Goal: Information Seeking & Learning: Learn about a topic

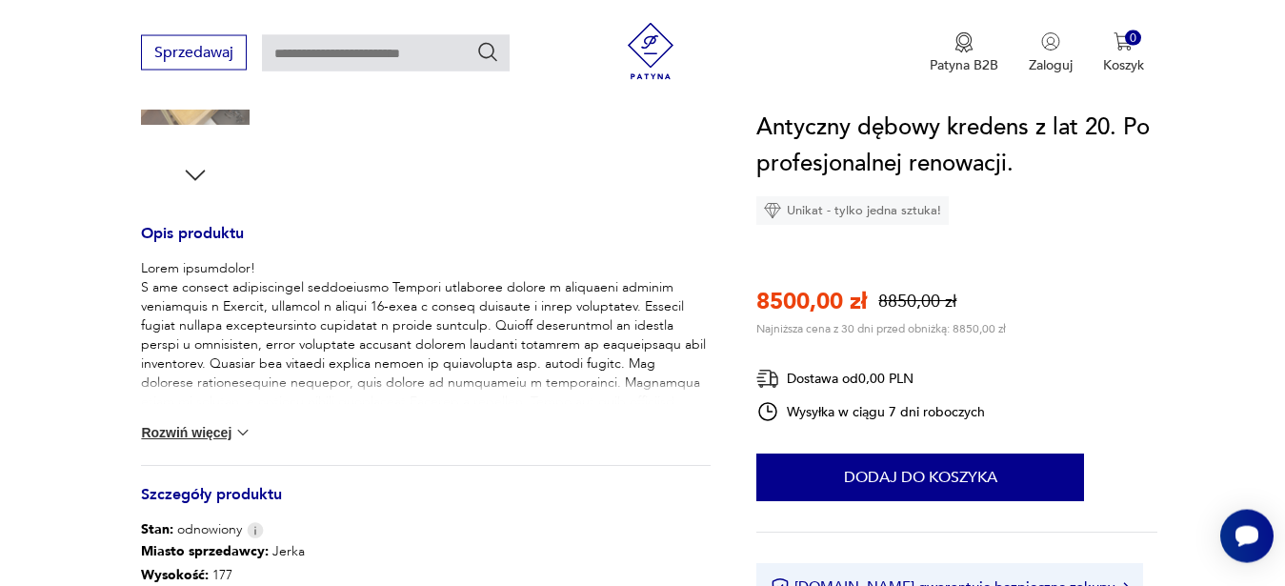
scroll to position [680, 0]
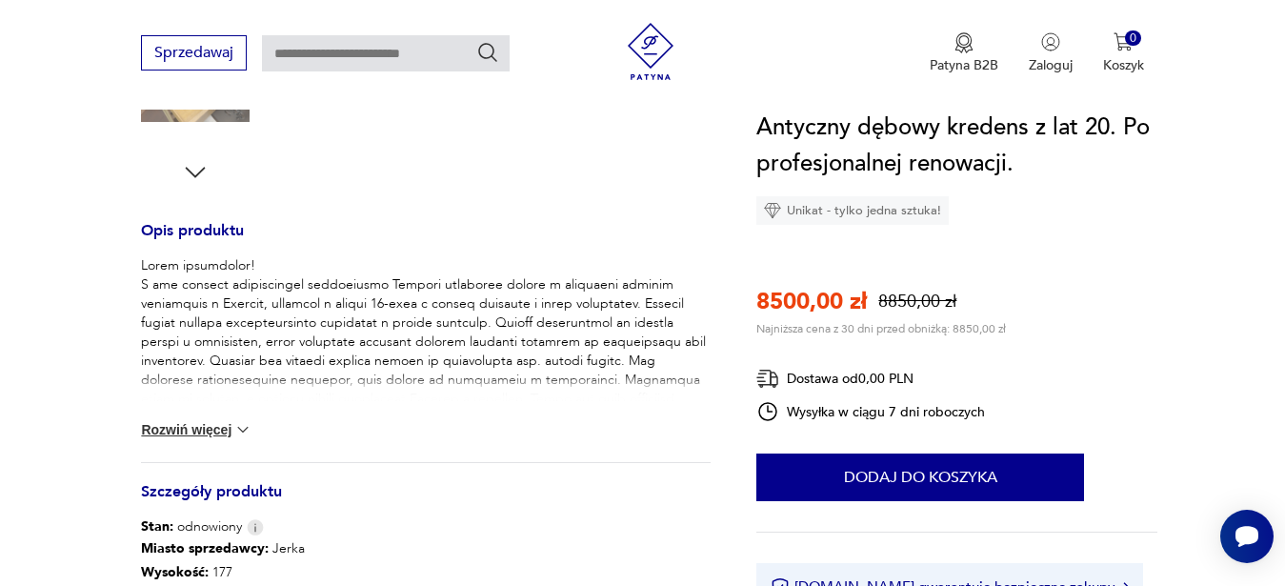
click at [232, 435] on button "Rozwiń więcej" at bounding box center [196, 429] width 111 height 19
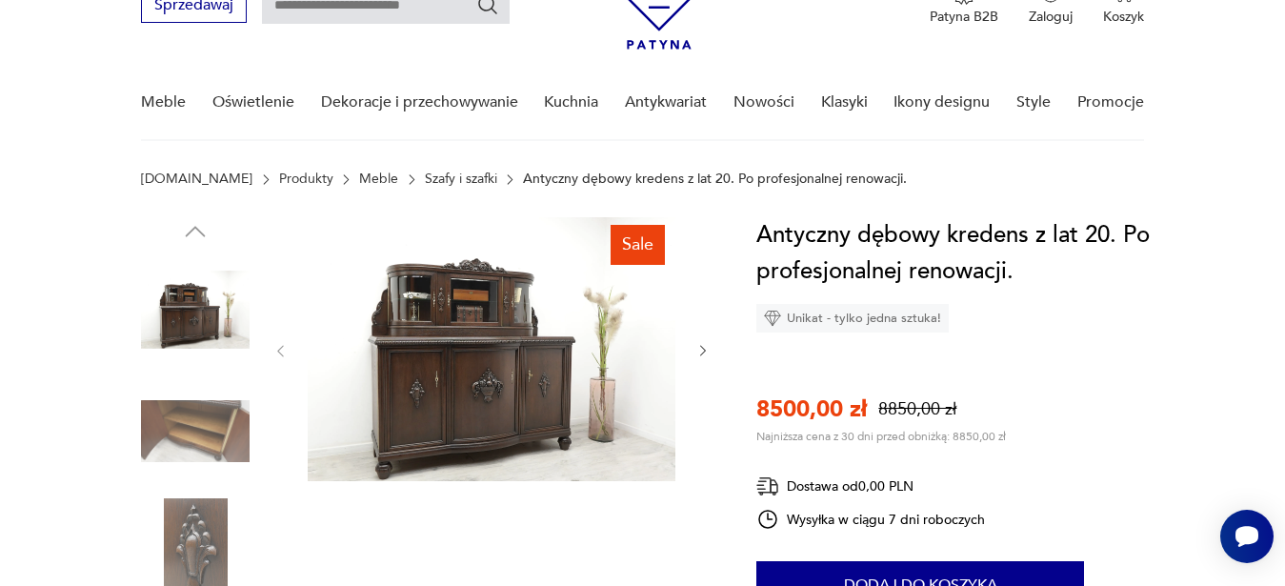
scroll to position [0, 0]
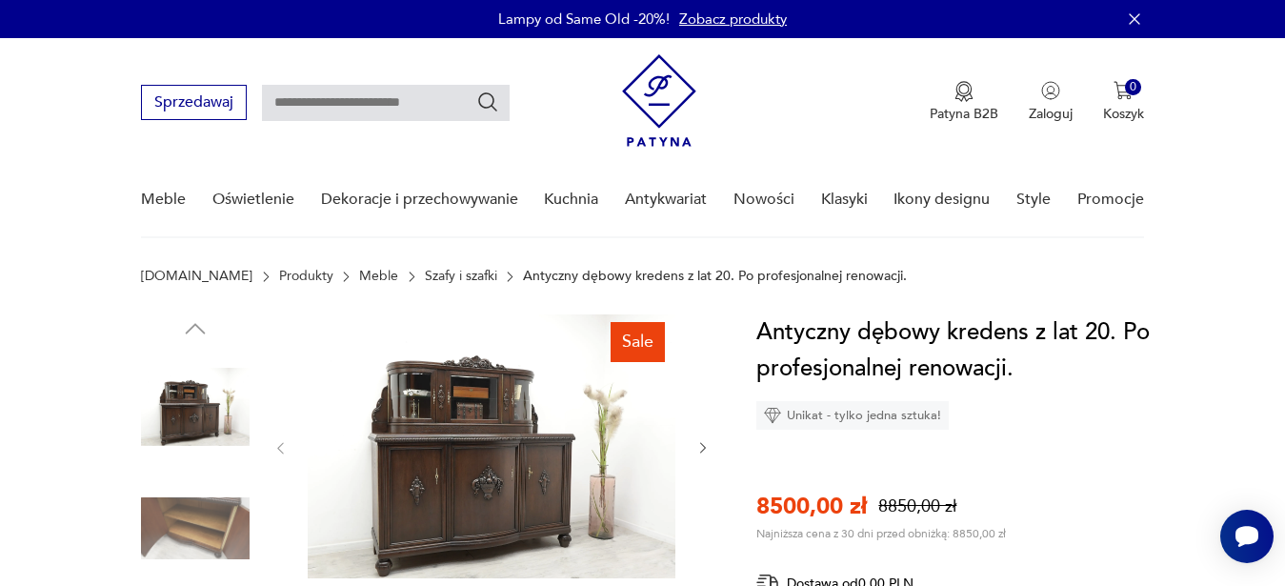
click at [209, 425] on img at bounding box center [195, 407] width 109 height 109
click at [460, 432] on img at bounding box center [492, 446] width 368 height 264
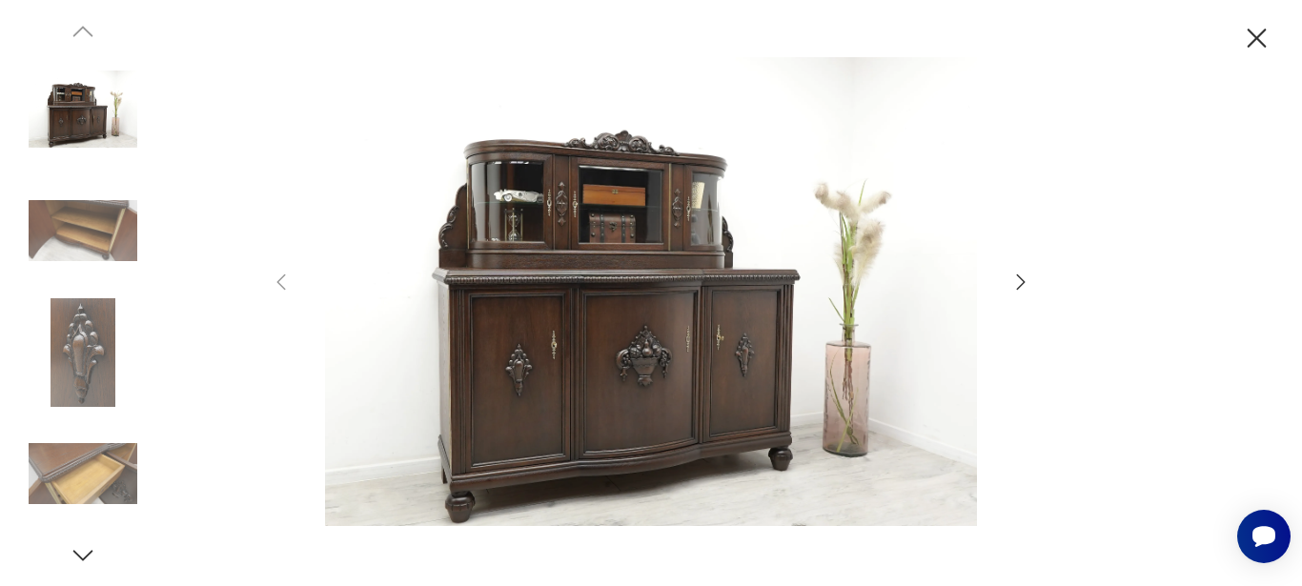
click at [127, 216] on img at bounding box center [83, 230] width 109 height 109
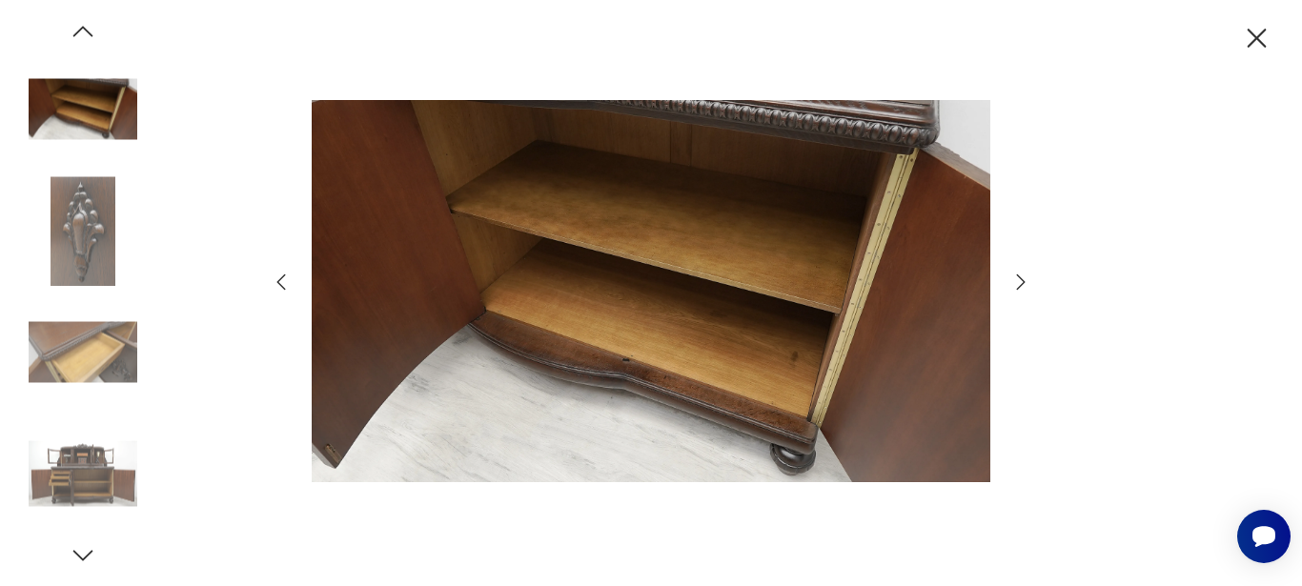
click at [81, 354] on img at bounding box center [83, 352] width 109 height 109
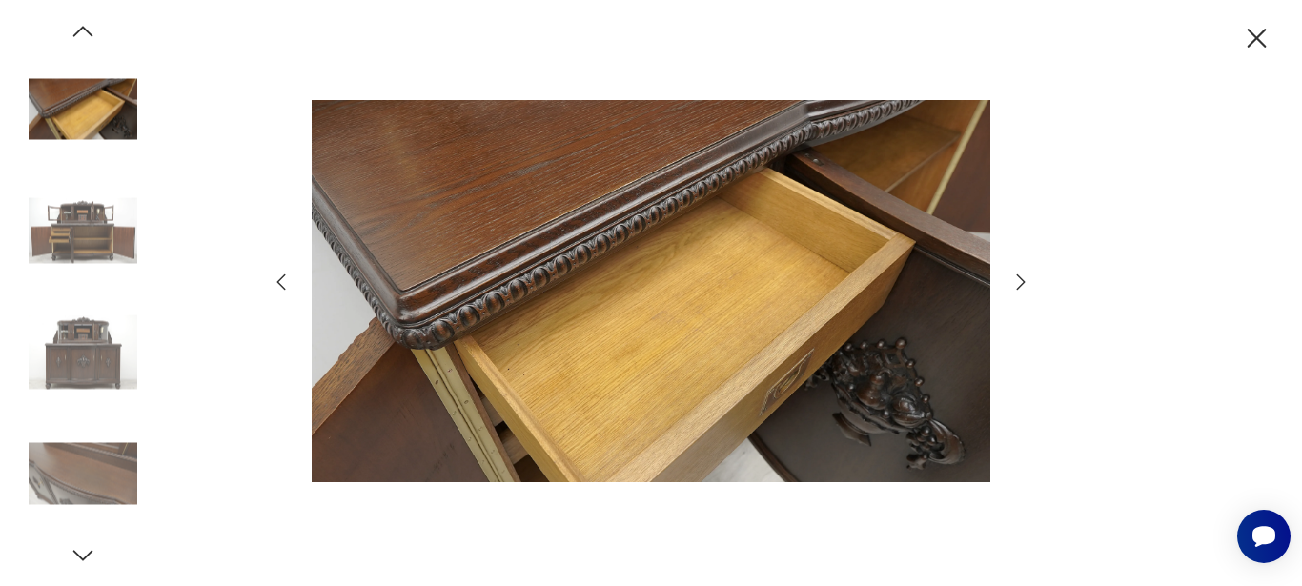
click at [91, 237] on img at bounding box center [83, 230] width 109 height 109
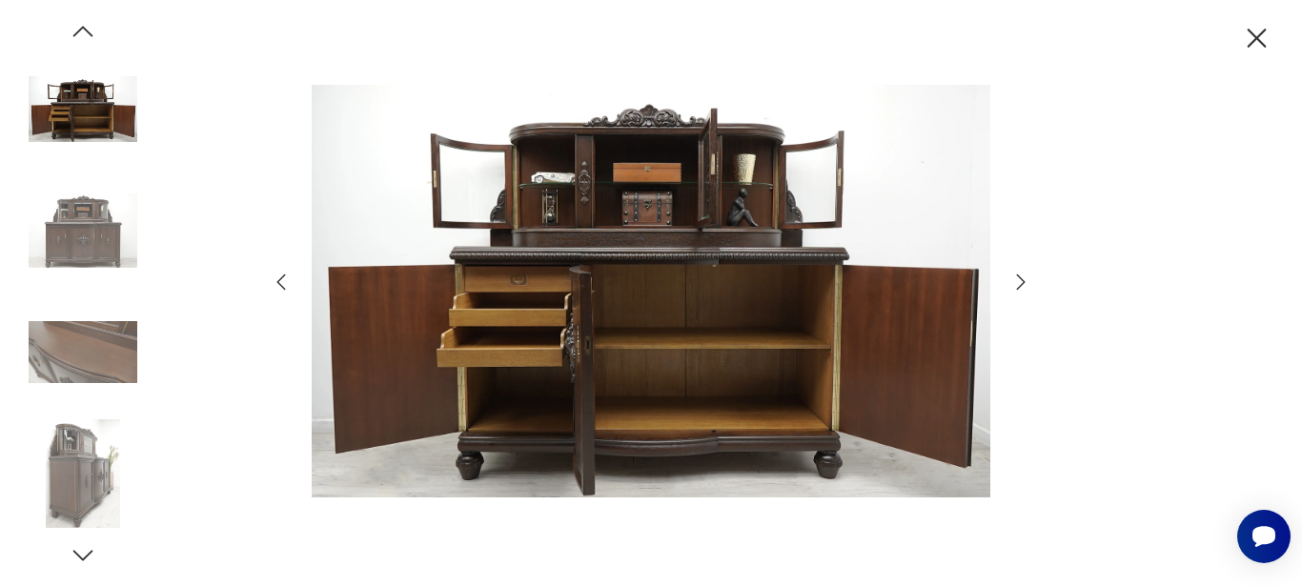
click at [80, 352] on img at bounding box center [83, 352] width 109 height 109
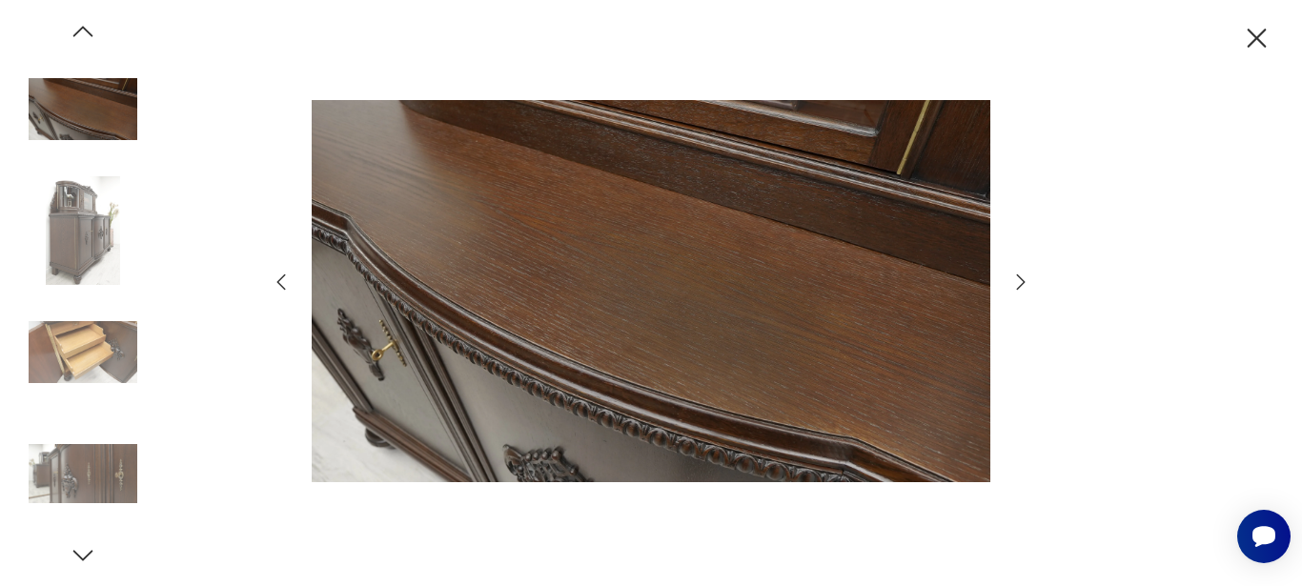
click at [1020, 281] on icon "button" at bounding box center [1020, 282] width 23 height 23
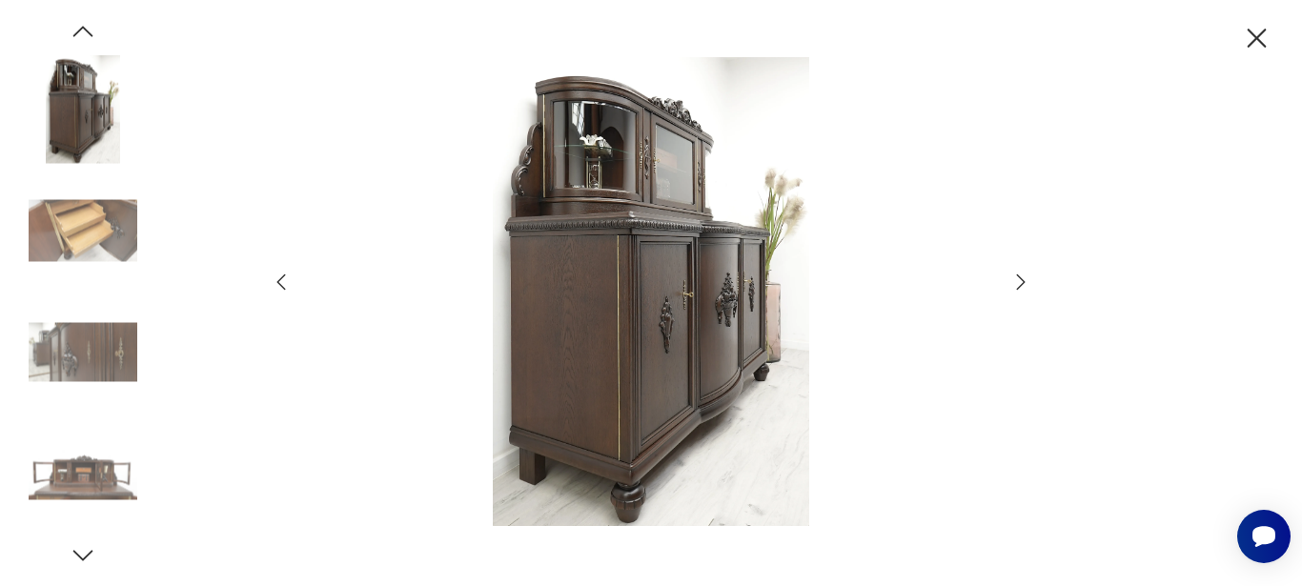
click at [1020, 281] on icon "button" at bounding box center [1020, 282] width 23 height 23
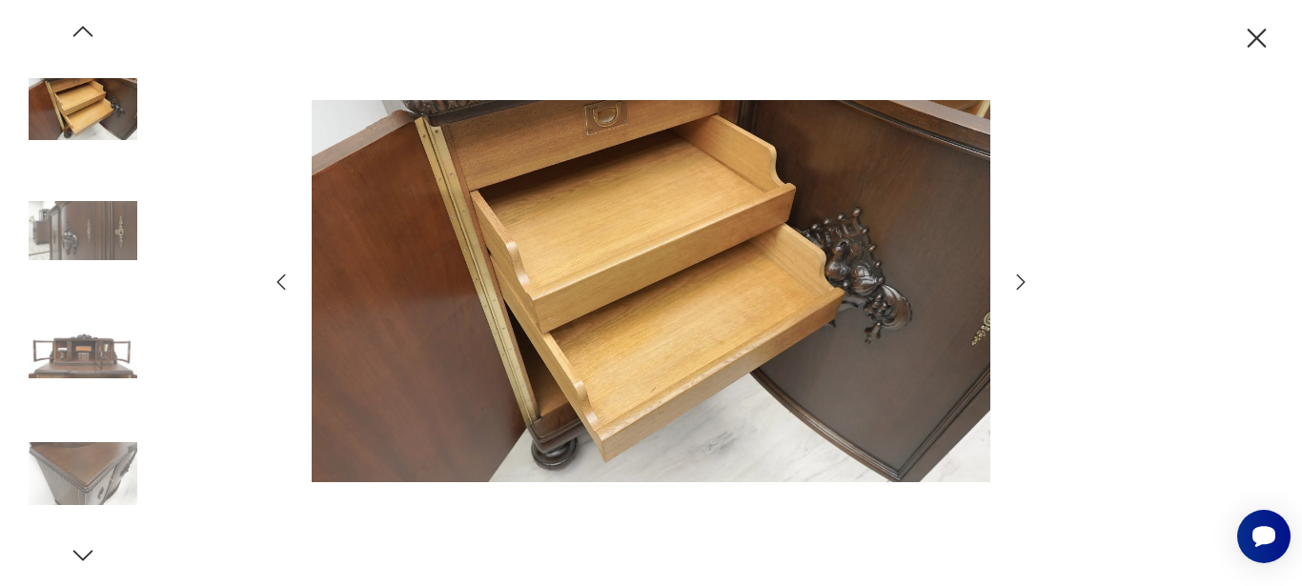
click at [1020, 281] on icon "button" at bounding box center [1020, 282] width 23 height 23
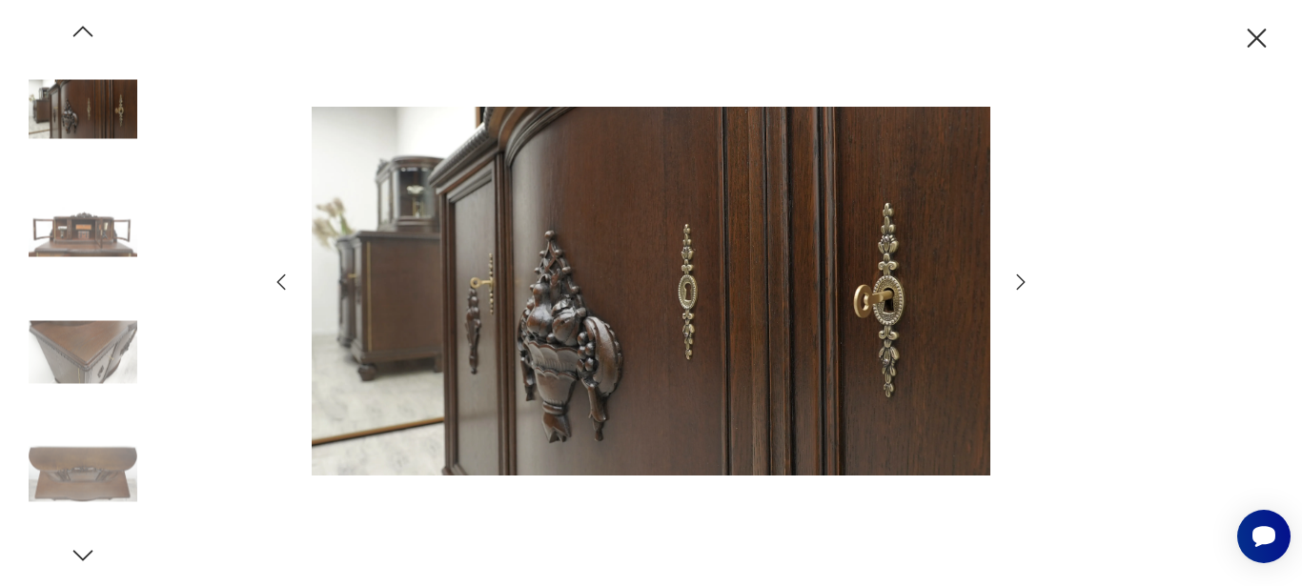
click at [1020, 281] on icon "button" at bounding box center [1020, 282] width 23 height 23
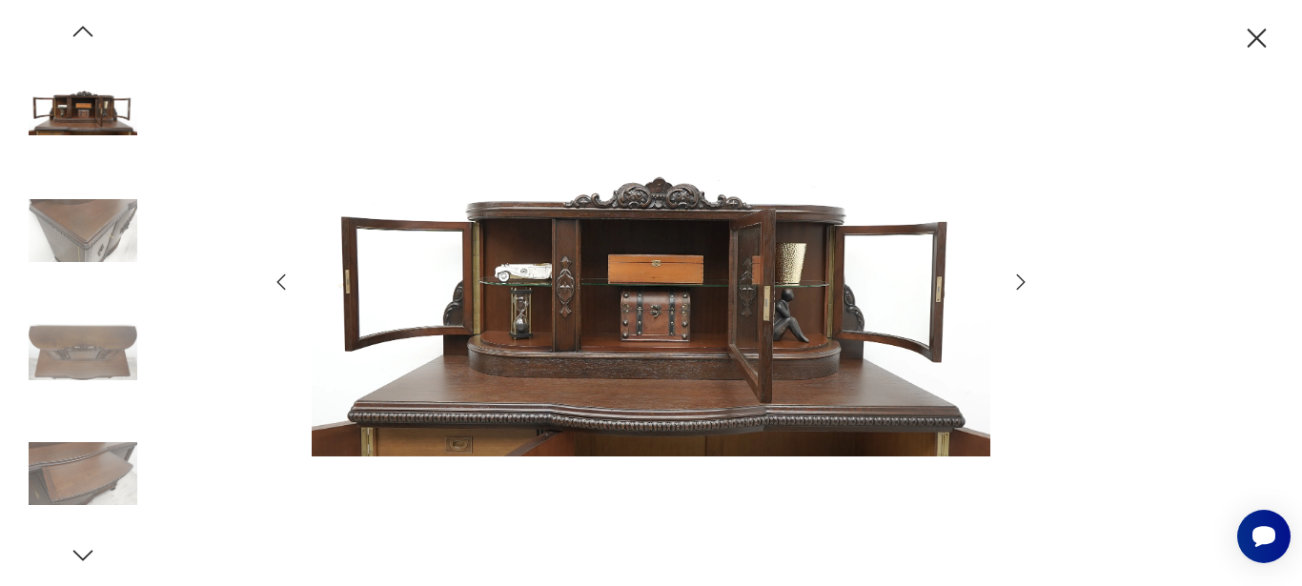
click at [1020, 281] on icon "button" at bounding box center [1020, 282] width 23 height 23
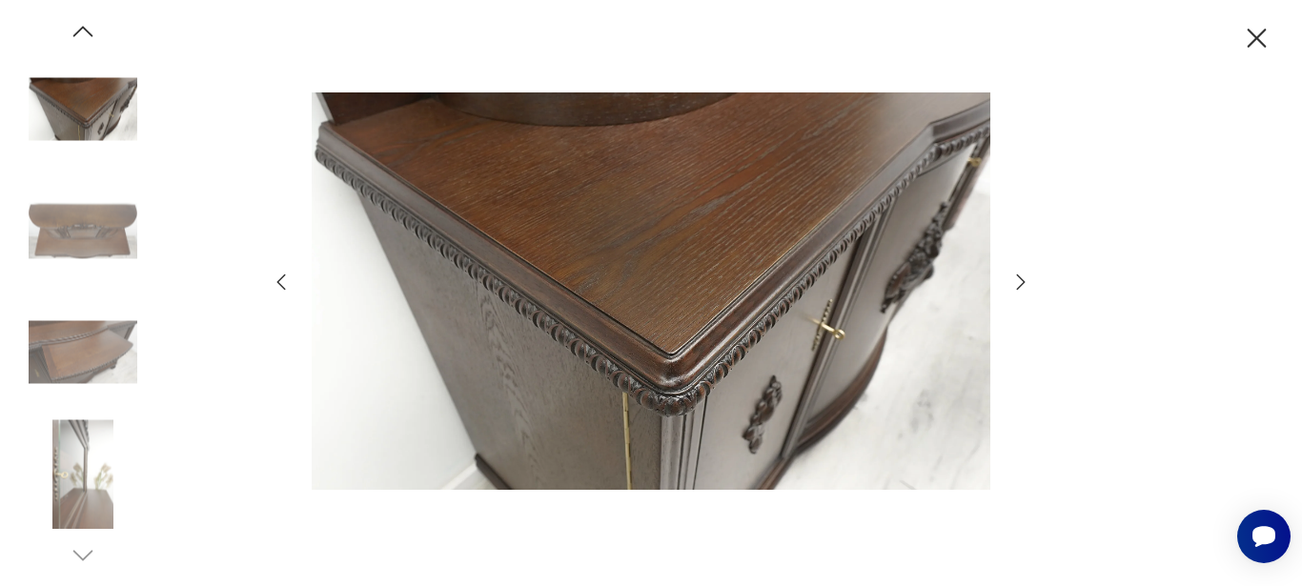
click at [1020, 281] on icon "button" at bounding box center [1020, 282] width 23 height 23
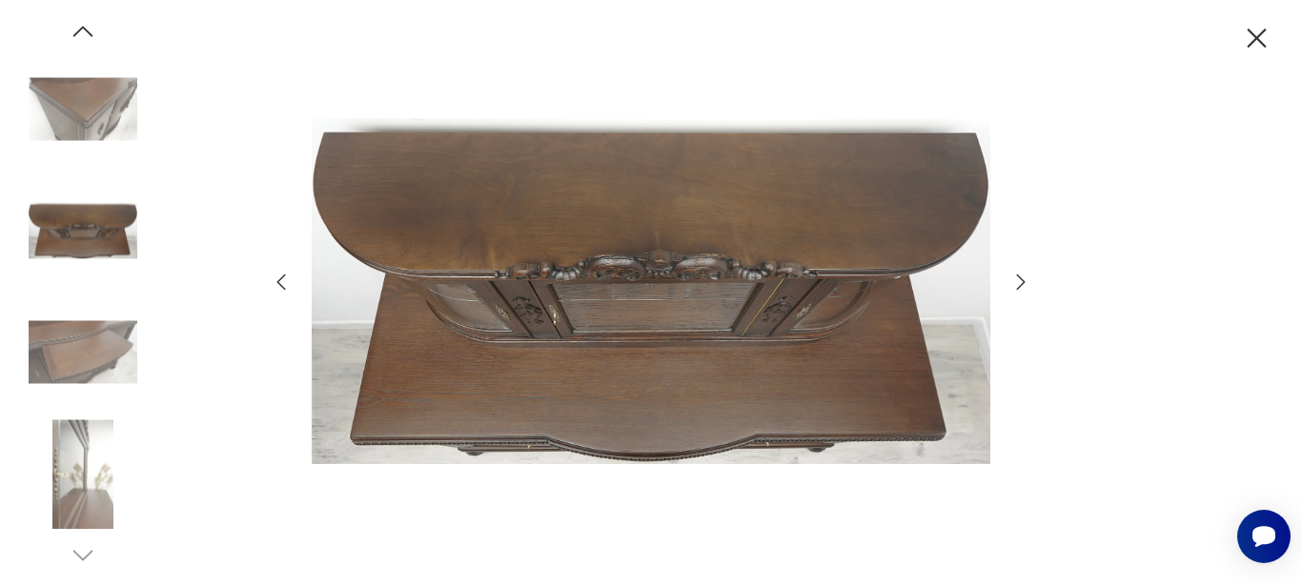
click at [1020, 281] on icon "button" at bounding box center [1020, 282] width 23 height 23
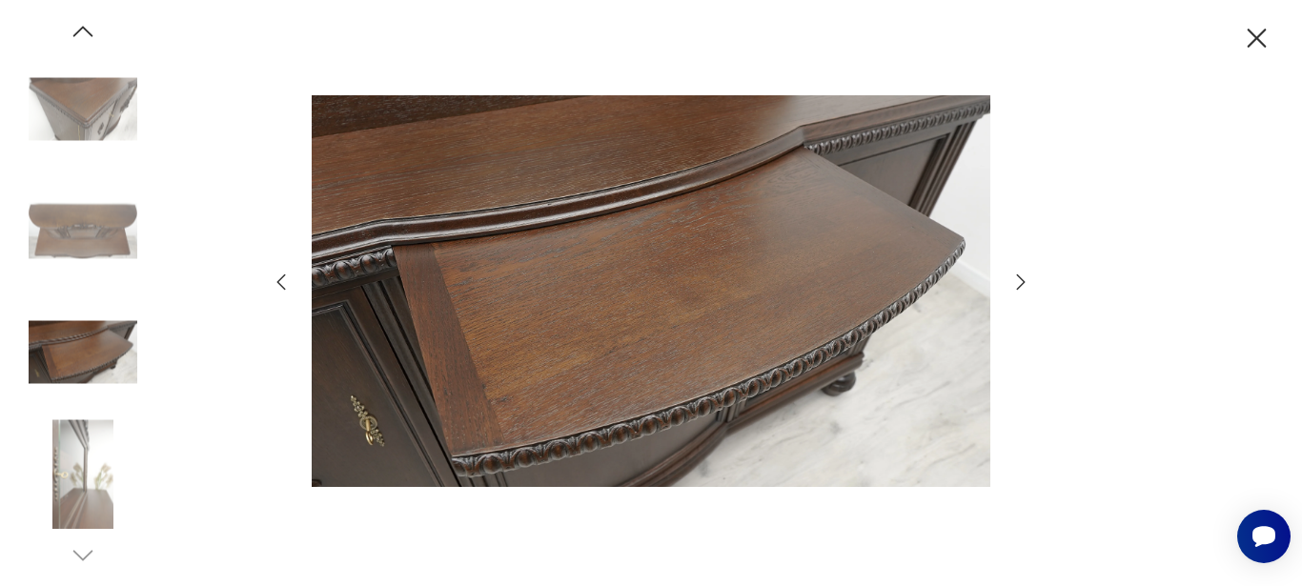
click at [1020, 281] on icon "button" at bounding box center [1020, 282] width 23 height 23
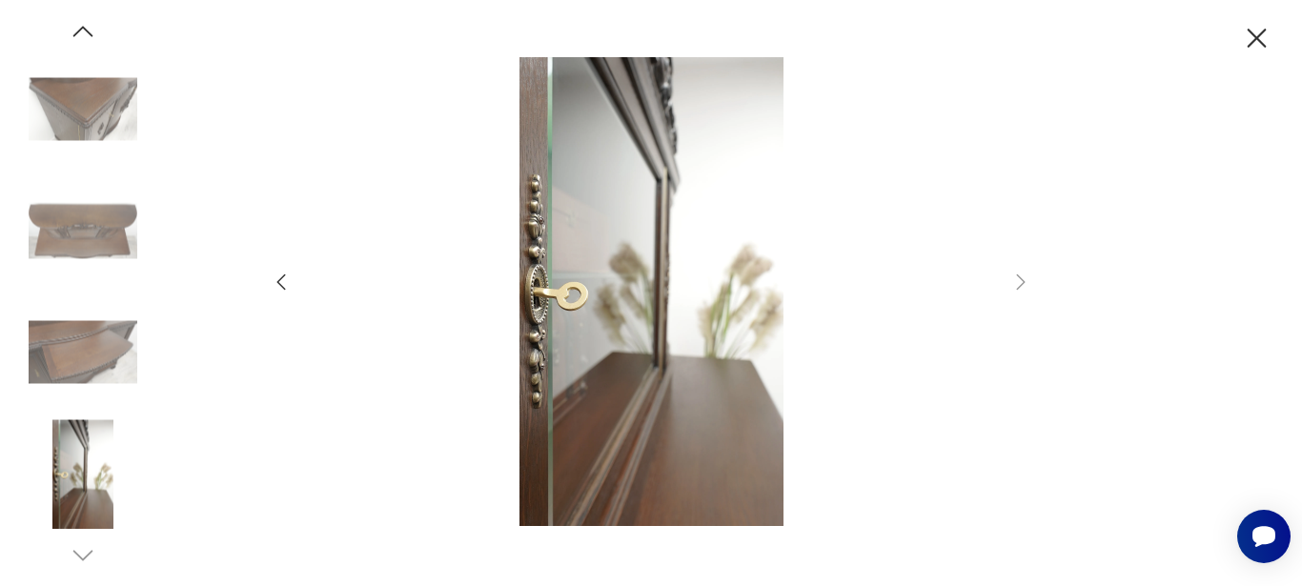
click at [280, 286] on icon "button" at bounding box center [281, 282] width 23 height 23
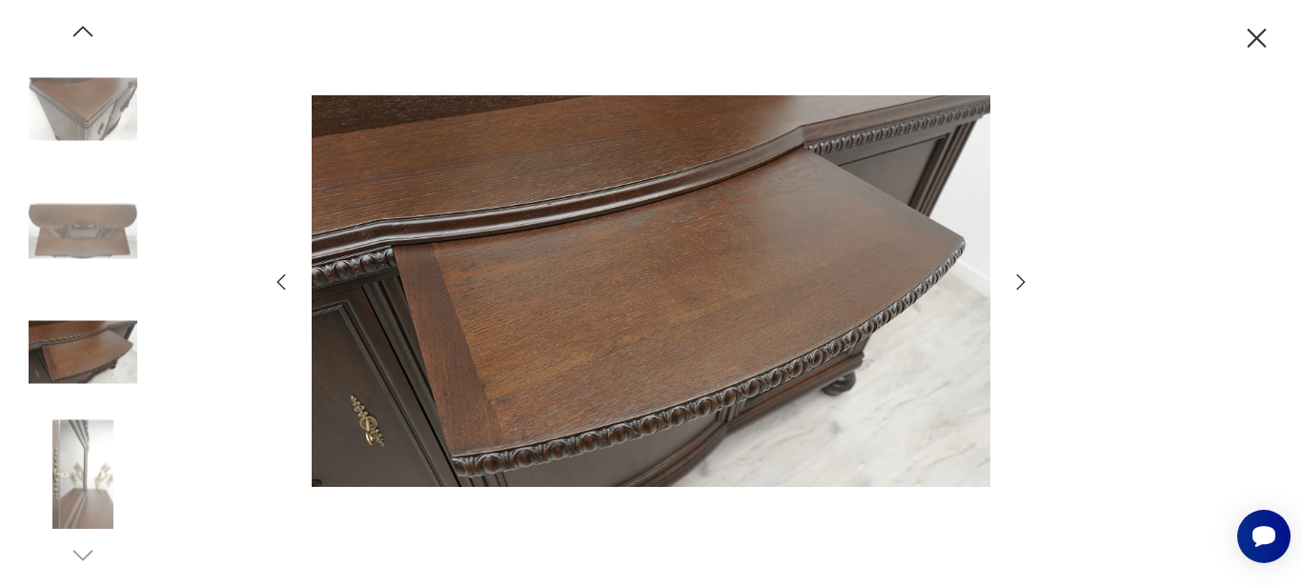
click at [280, 284] on icon "button" at bounding box center [281, 281] width 9 height 16
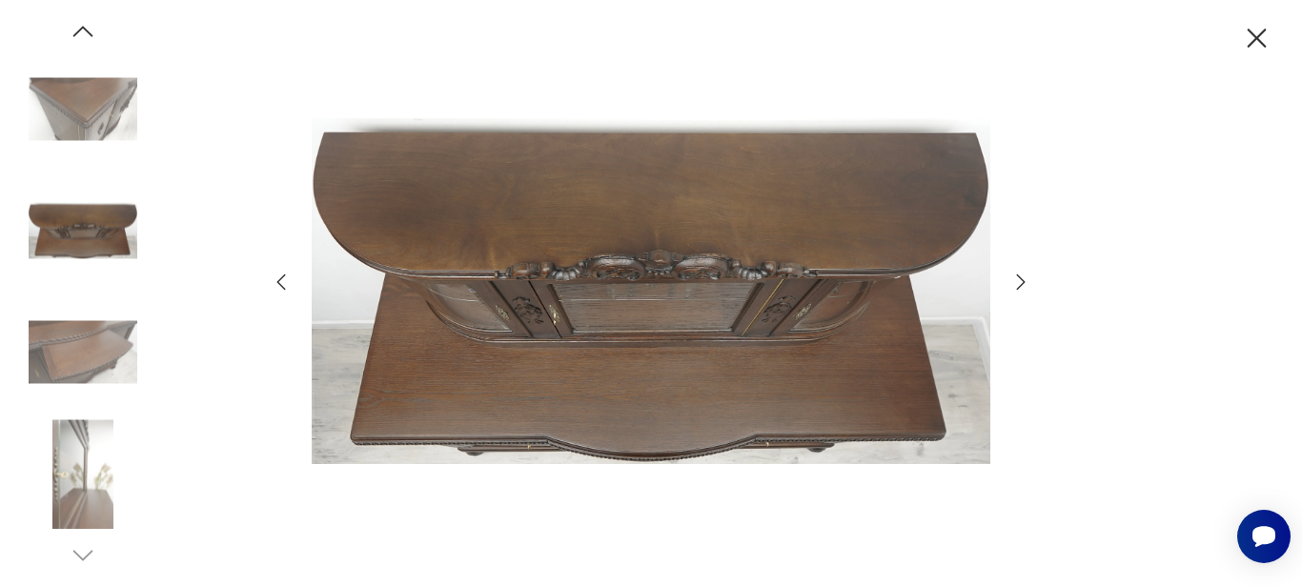
click at [1258, 33] on icon "button" at bounding box center [1256, 38] width 33 height 33
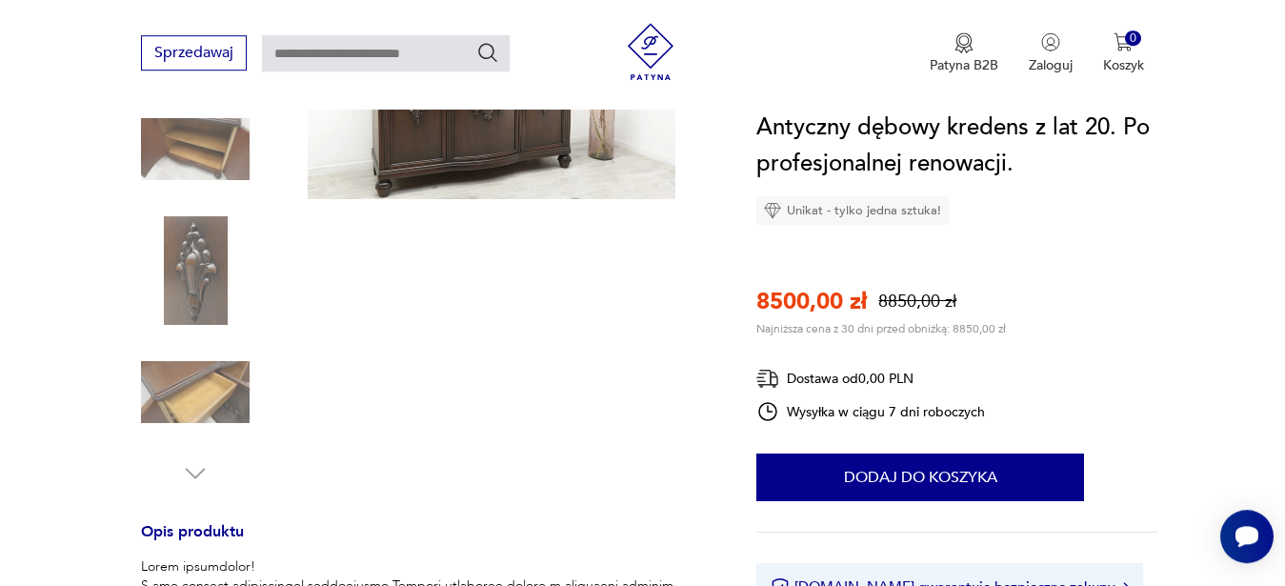
scroll to position [389, 0]
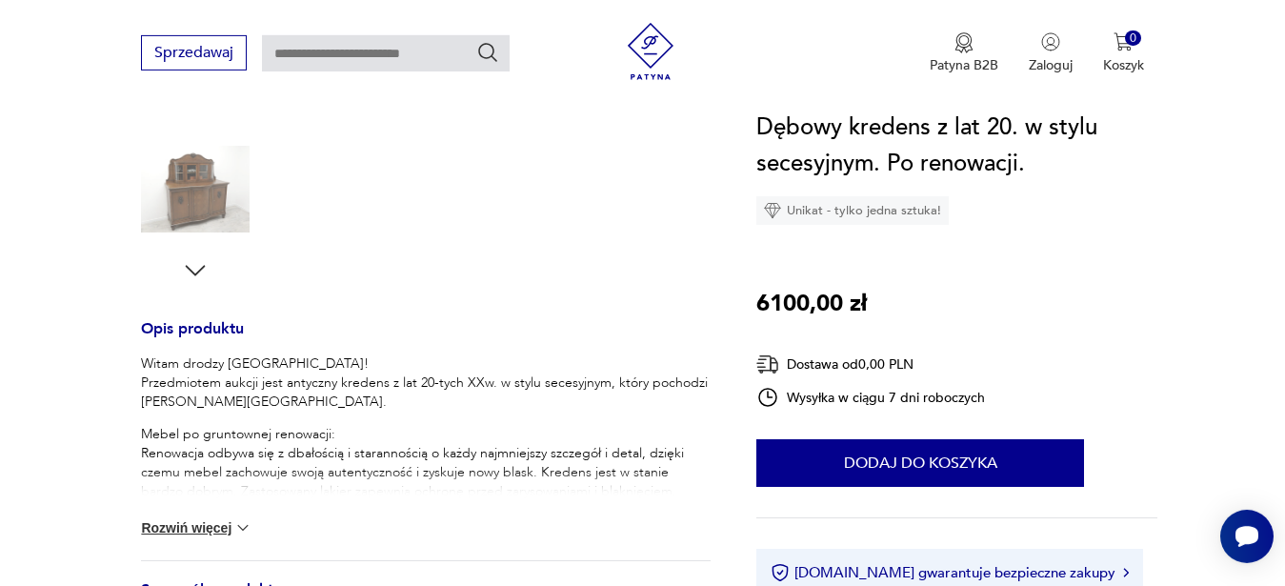
scroll to position [583, 0]
click at [209, 527] on button "Rozwiń więcej" at bounding box center [196, 526] width 111 height 19
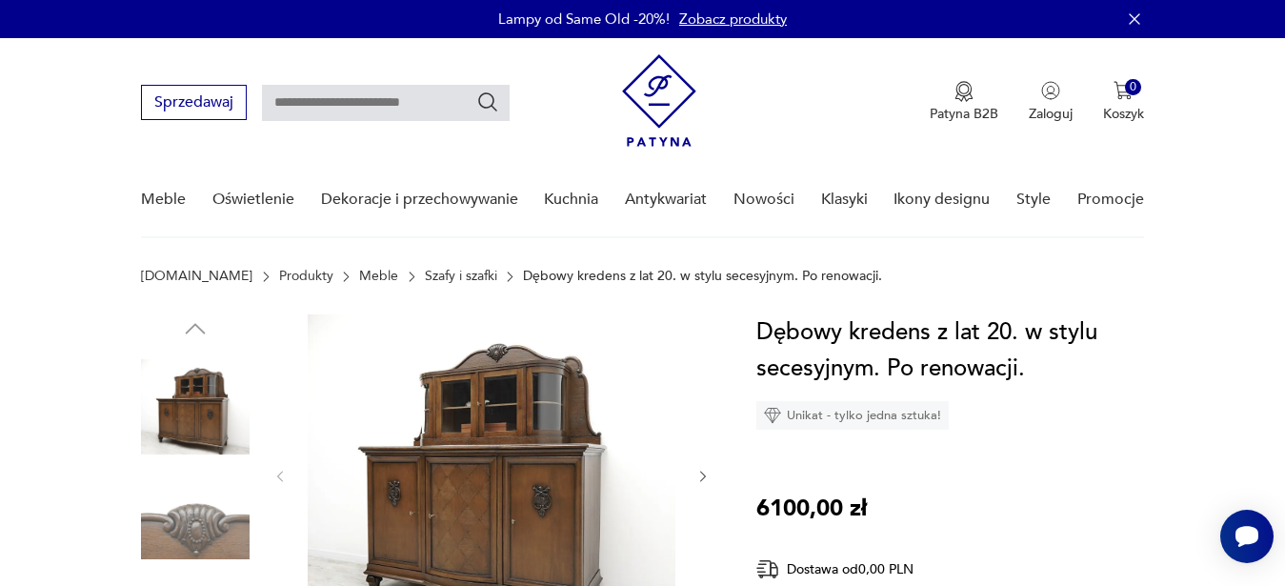
scroll to position [194, 0]
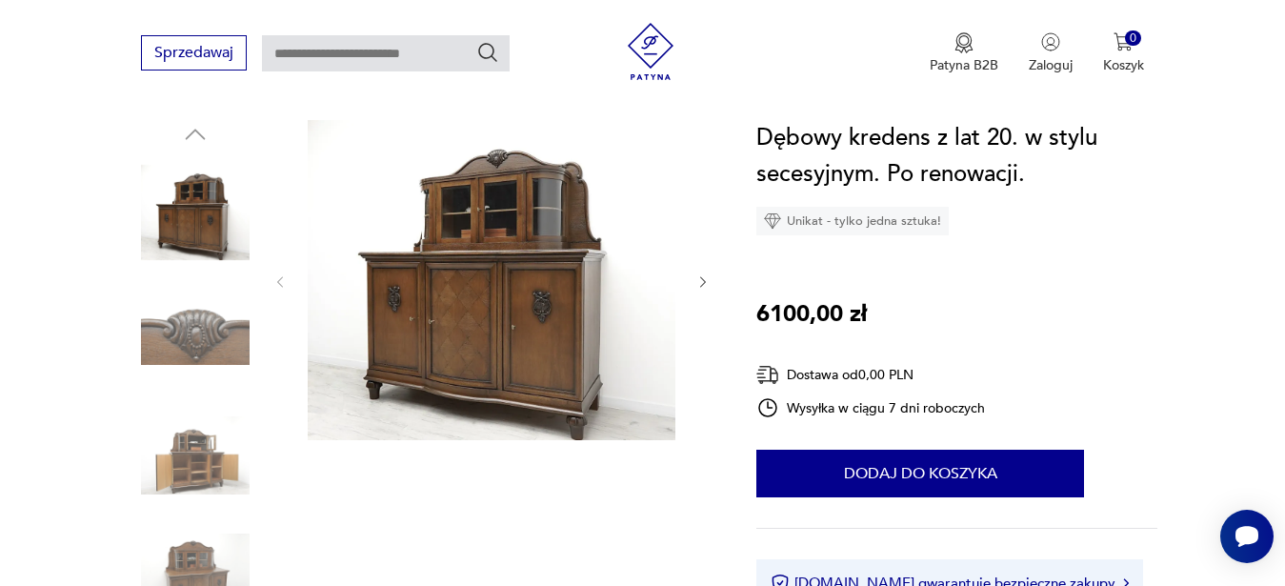
click at [199, 328] on img at bounding box center [195, 334] width 109 height 109
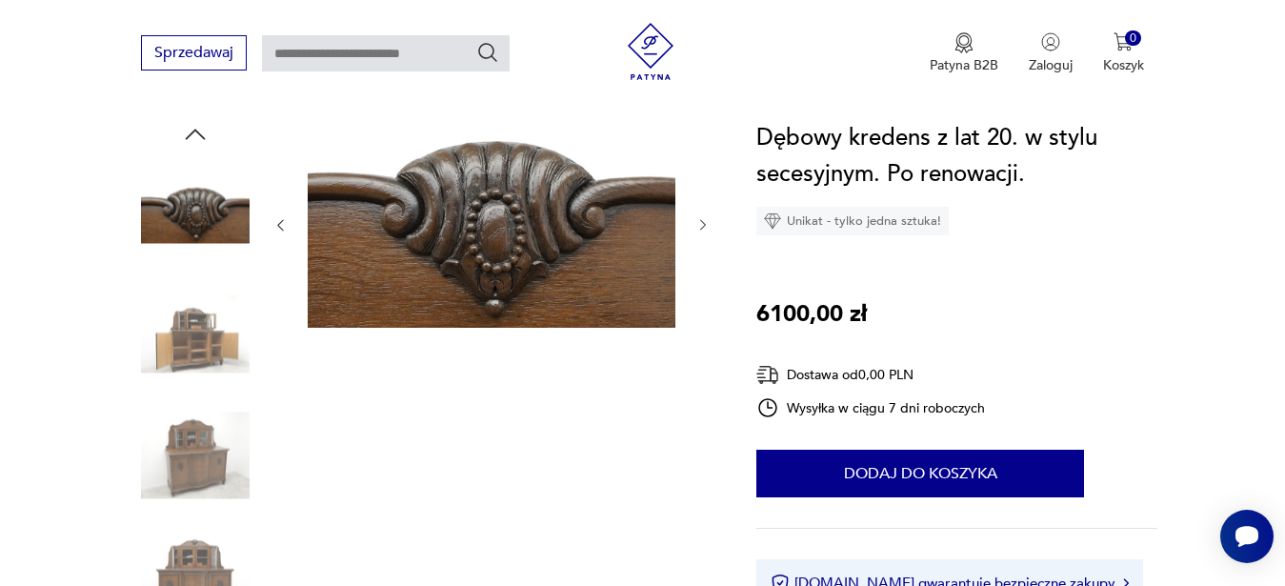
click at [197, 358] on img at bounding box center [195, 334] width 109 height 109
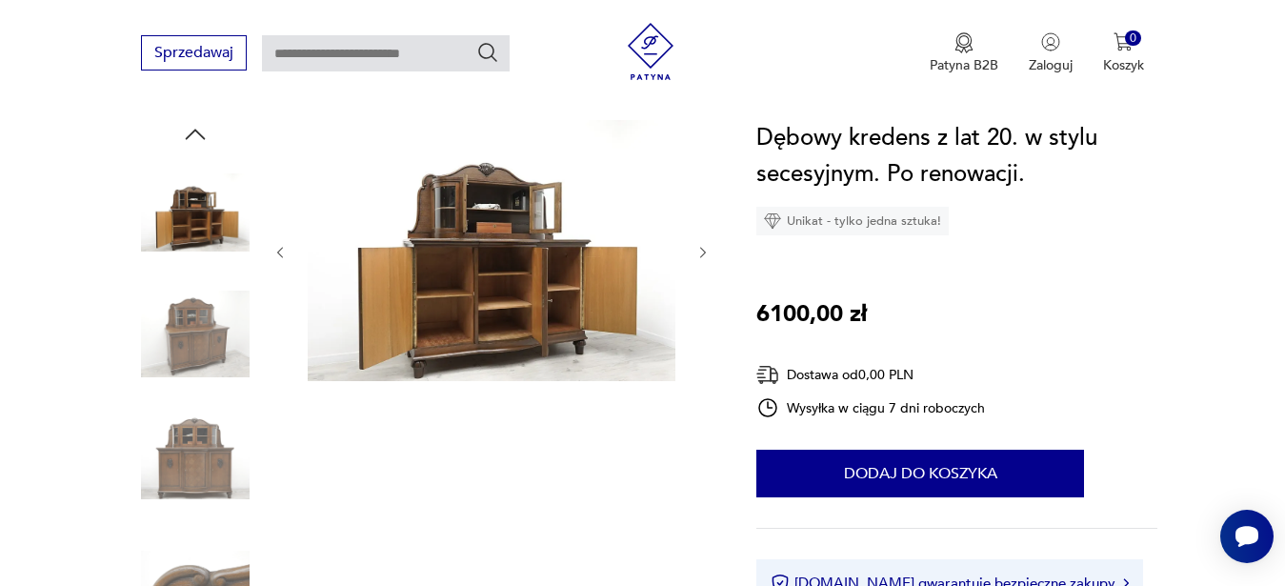
click at [193, 354] on img at bounding box center [195, 334] width 109 height 109
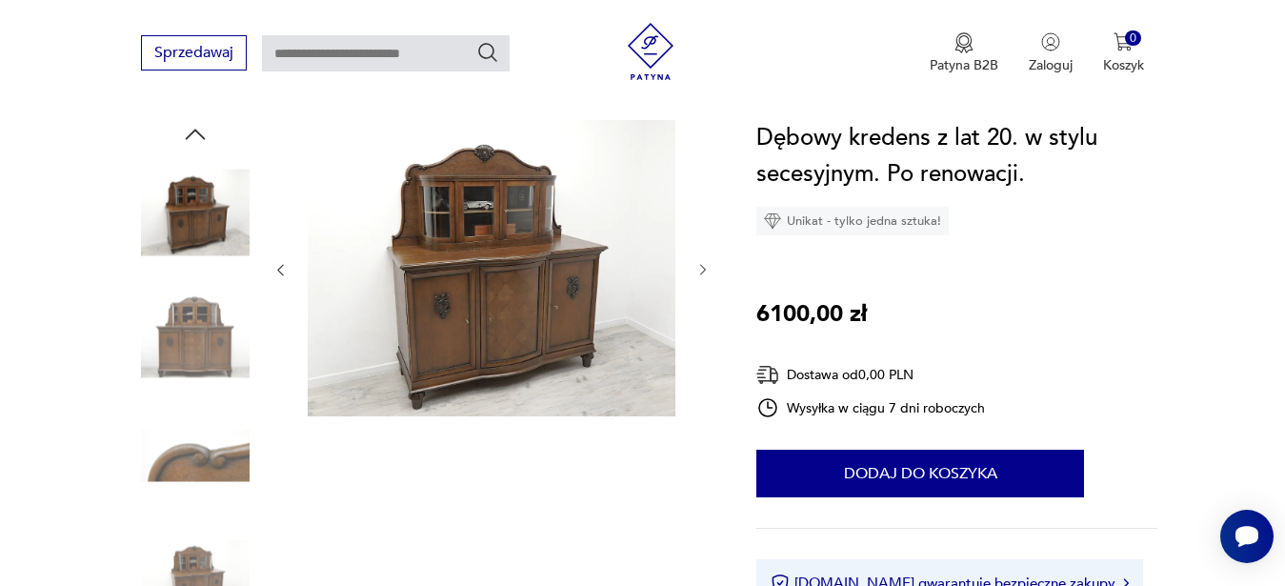
click at [188, 397] on div at bounding box center [195, 396] width 109 height 476
click at [182, 378] on img at bounding box center [195, 334] width 109 height 109
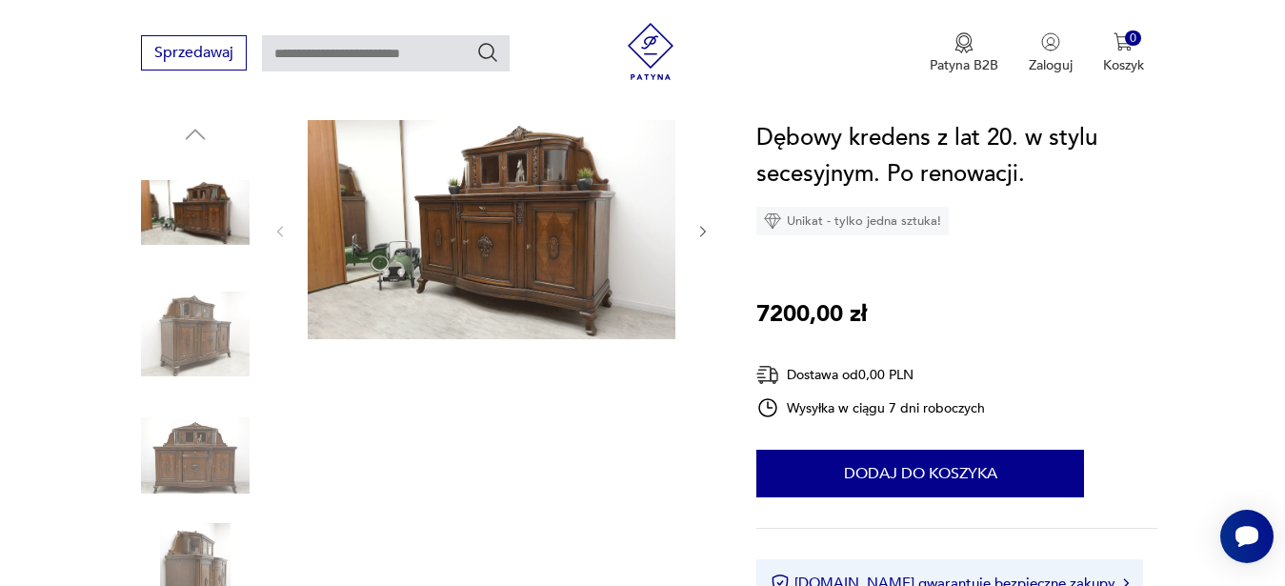
click at [195, 333] on img at bounding box center [195, 334] width 109 height 109
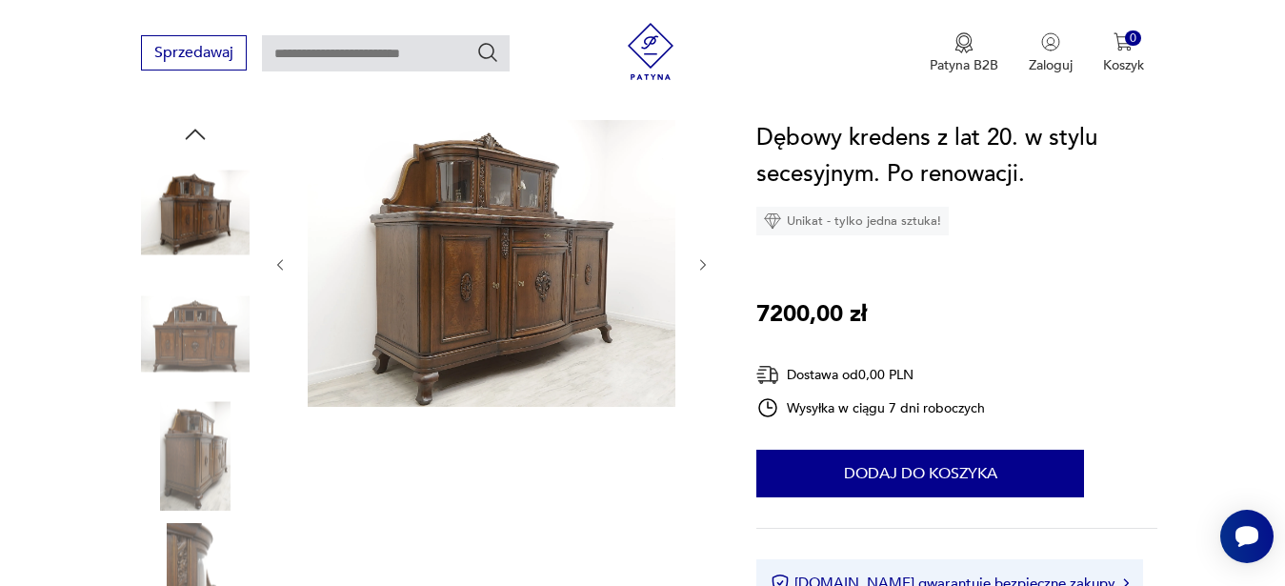
click at [200, 448] on img at bounding box center [195, 455] width 109 height 109
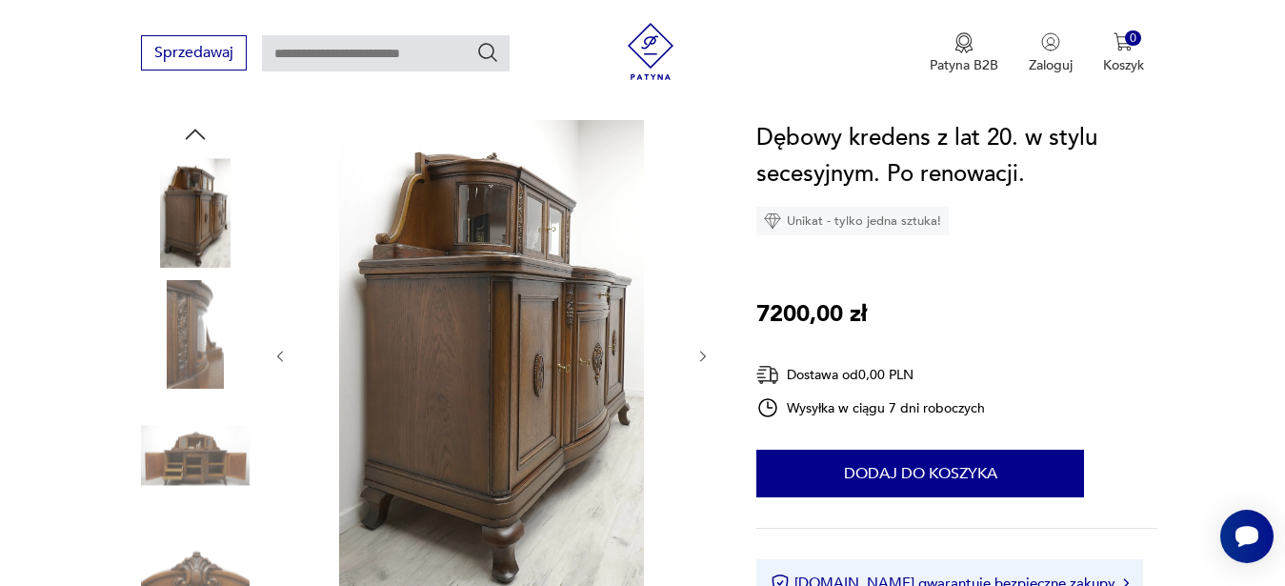
click at [206, 474] on img at bounding box center [195, 455] width 109 height 109
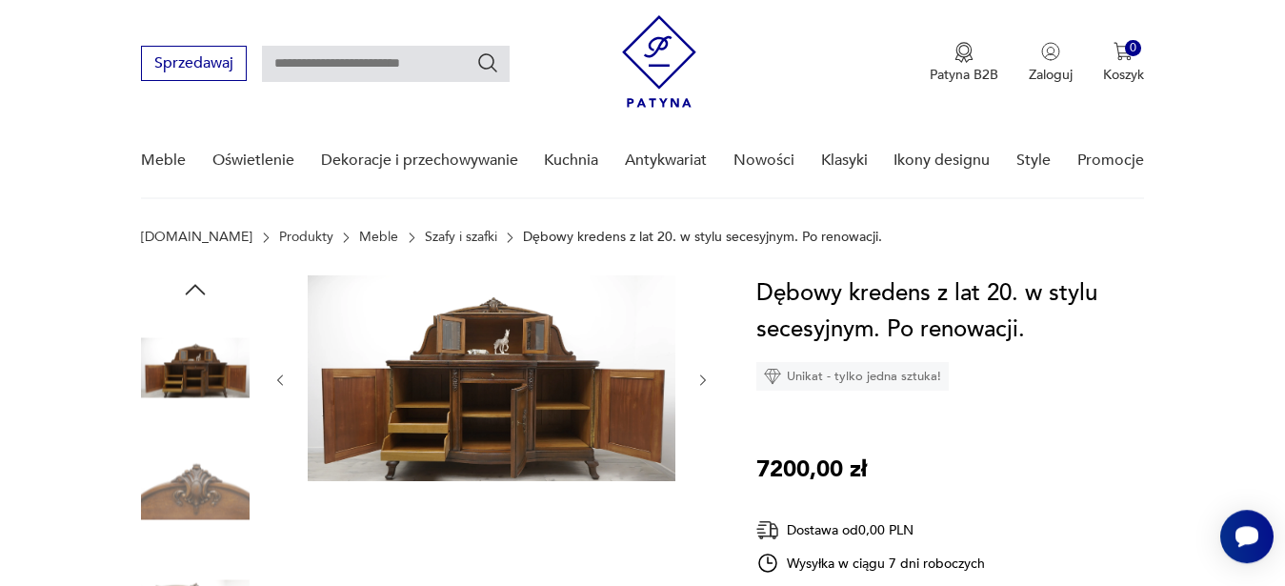
scroll to position [97, 0]
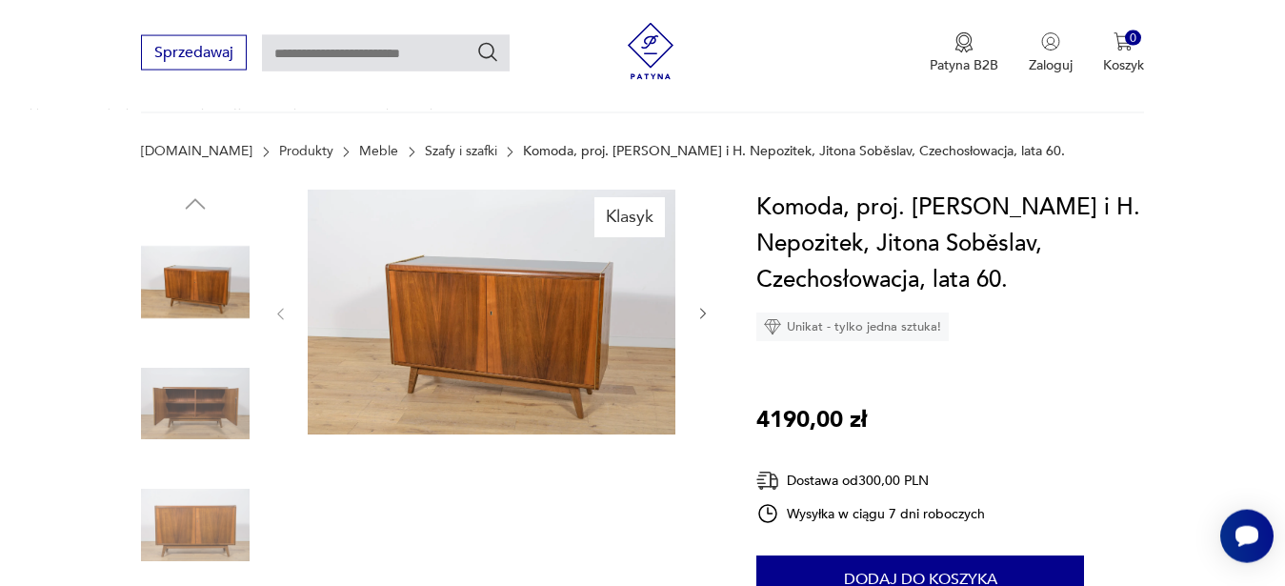
scroll to position [97, 0]
